Goal: Navigation & Orientation: Understand site structure

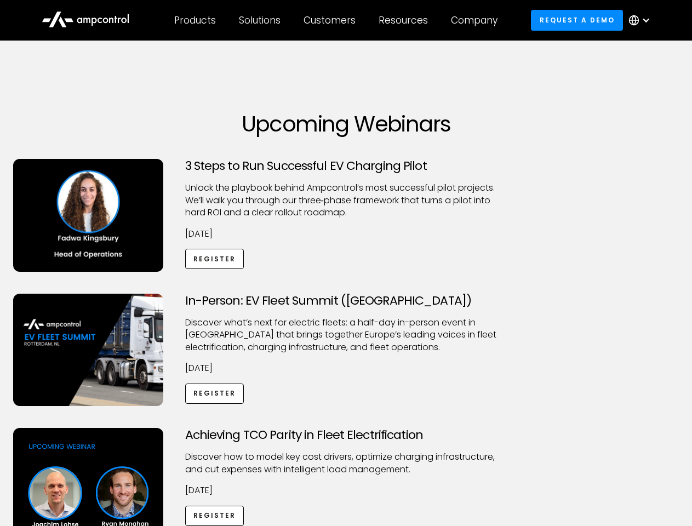
click at [337, 20] on div "Customers" at bounding box center [329, 20] width 52 height 12
click at [194, 20] on div "Products" at bounding box center [195, 20] width 42 height 12
click at [260, 20] on div "Solutions" at bounding box center [260, 20] width 42 height 12
click at [331, 20] on div "Customers" at bounding box center [329, 20] width 52 height 12
click at [405, 20] on div "Resources" at bounding box center [402, 20] width 49 height 12
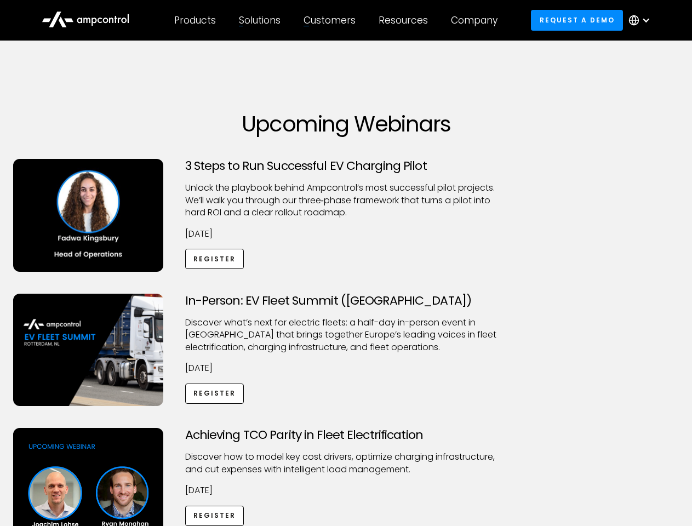
click at [478, 20] on div "Company" at bounding box center [474, 20] width 47 height 12
click at [642, 20] on div at bounding box center [645, 20] width 9 height 9
